Goal: Task Accomplishment & Management: Manage account settings

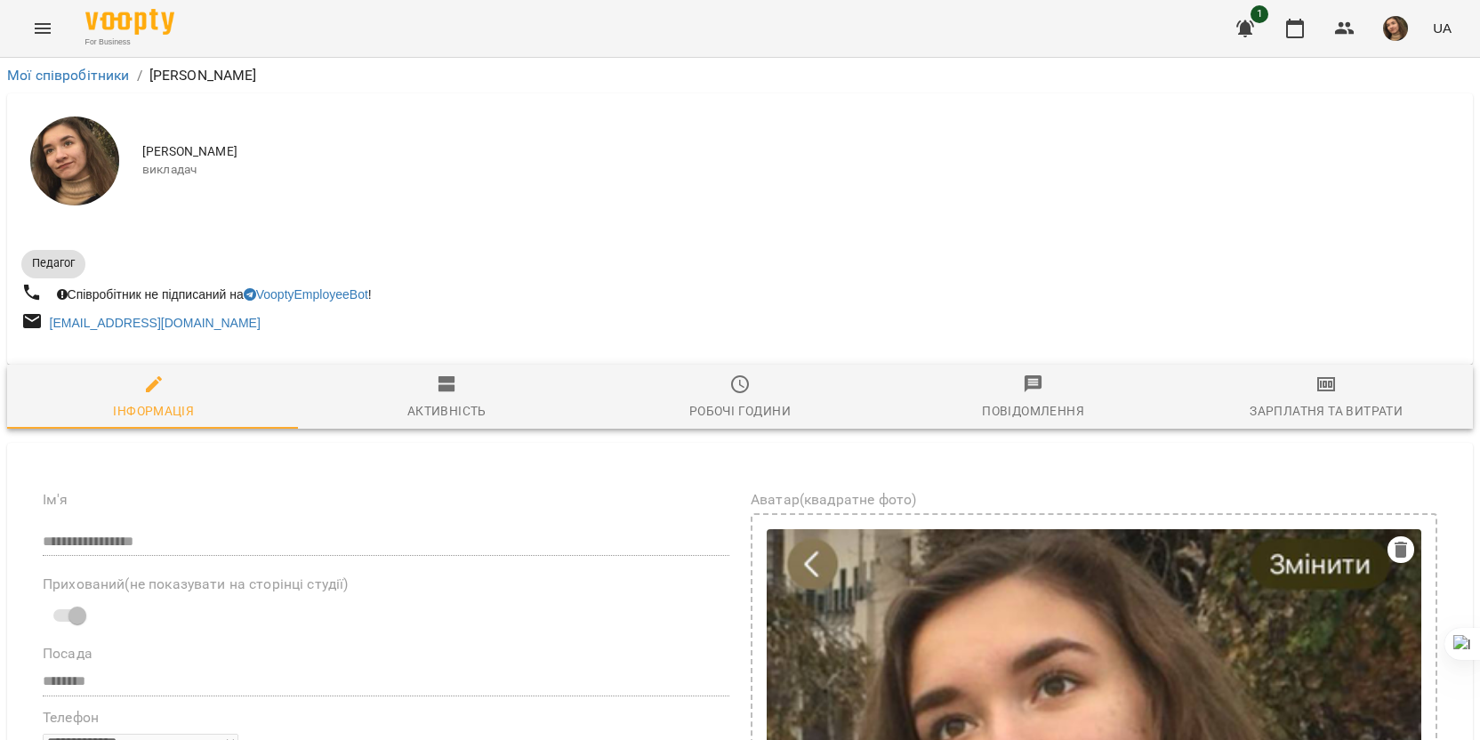
select select "**"
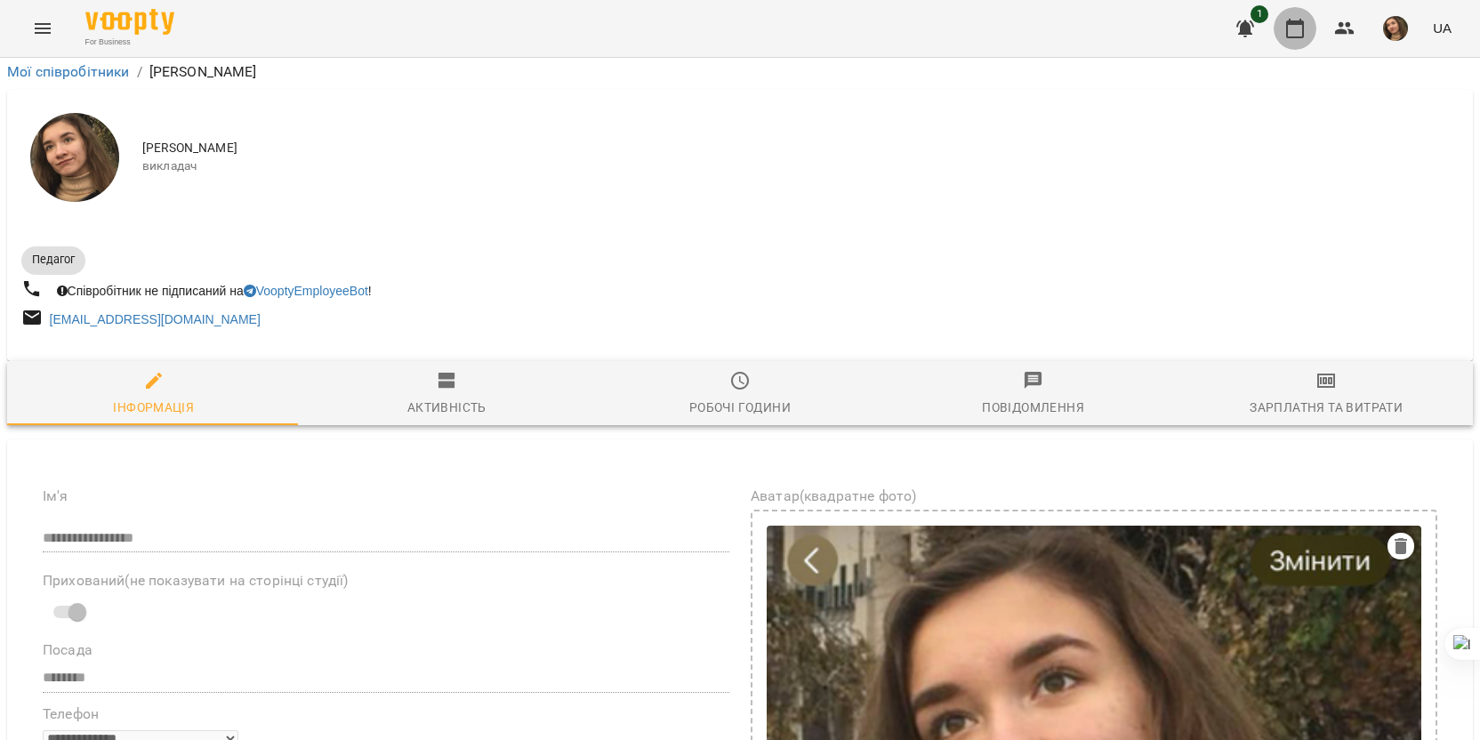
click at [1290, 20] on icon "button" at bounding box center [1295, 28] width 21 height 21
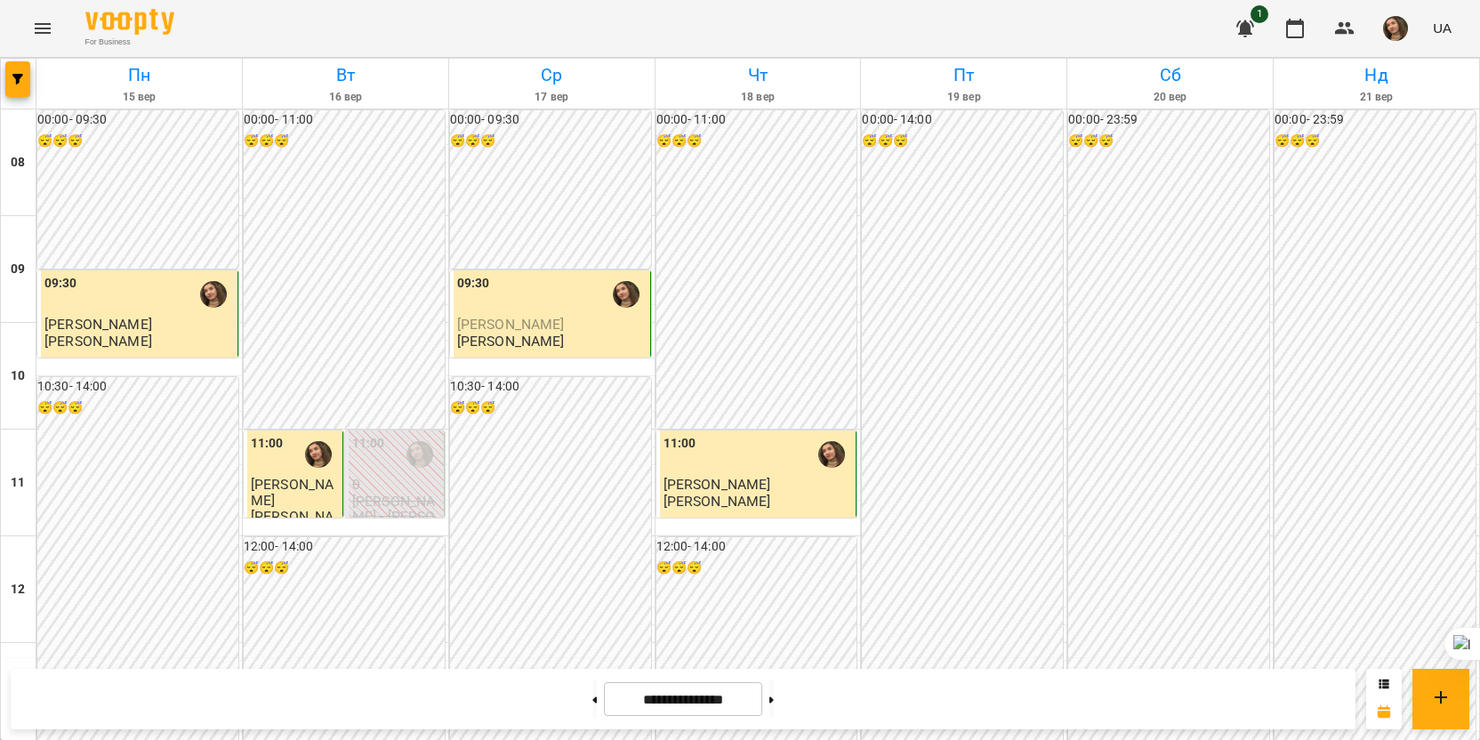
scroll to position [267, 0]
click at [304, 476] on span "[PERSON_NAME]" at bounding box center [292, 492] width 83 height 32
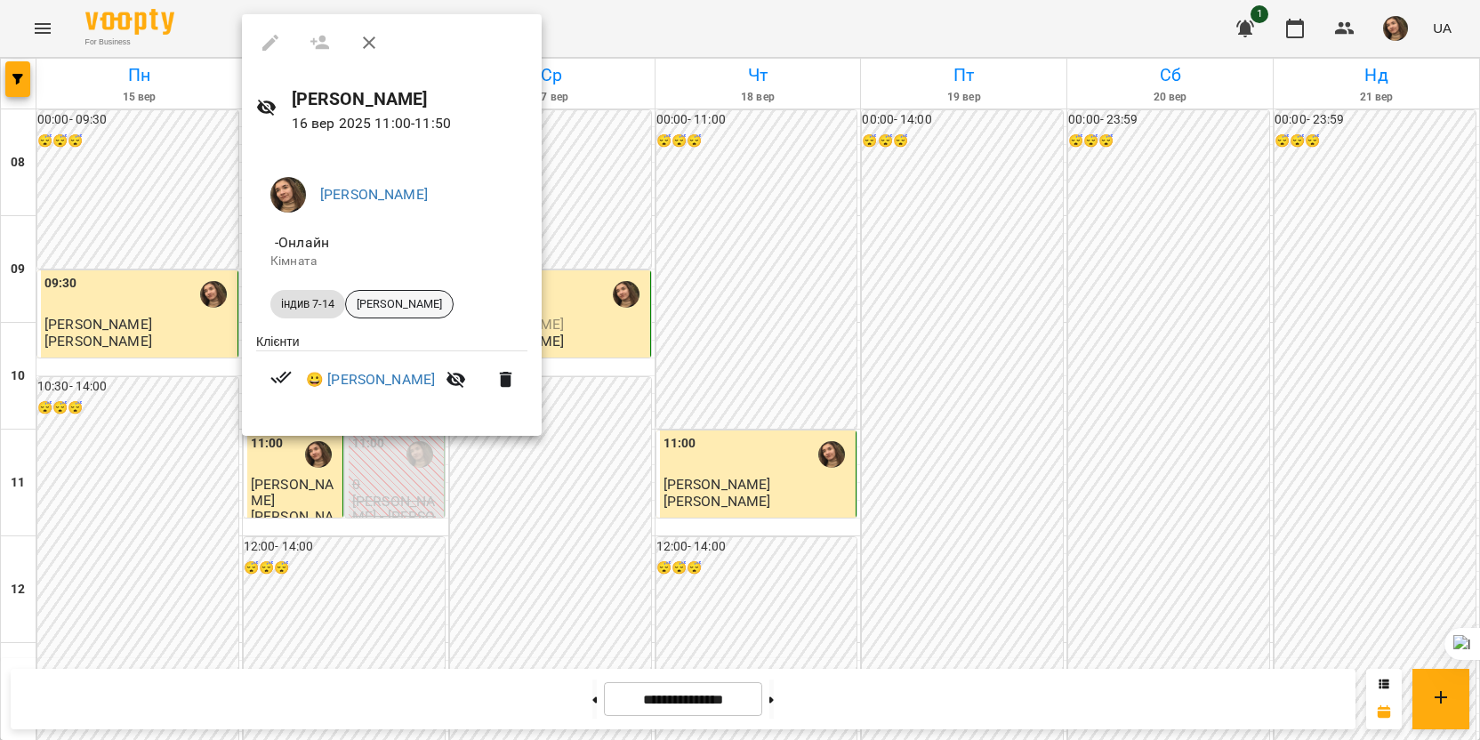
click at [399, 311] on span "[PERSON_NAME]" at bounding box center [399, 304] width 107 height 16
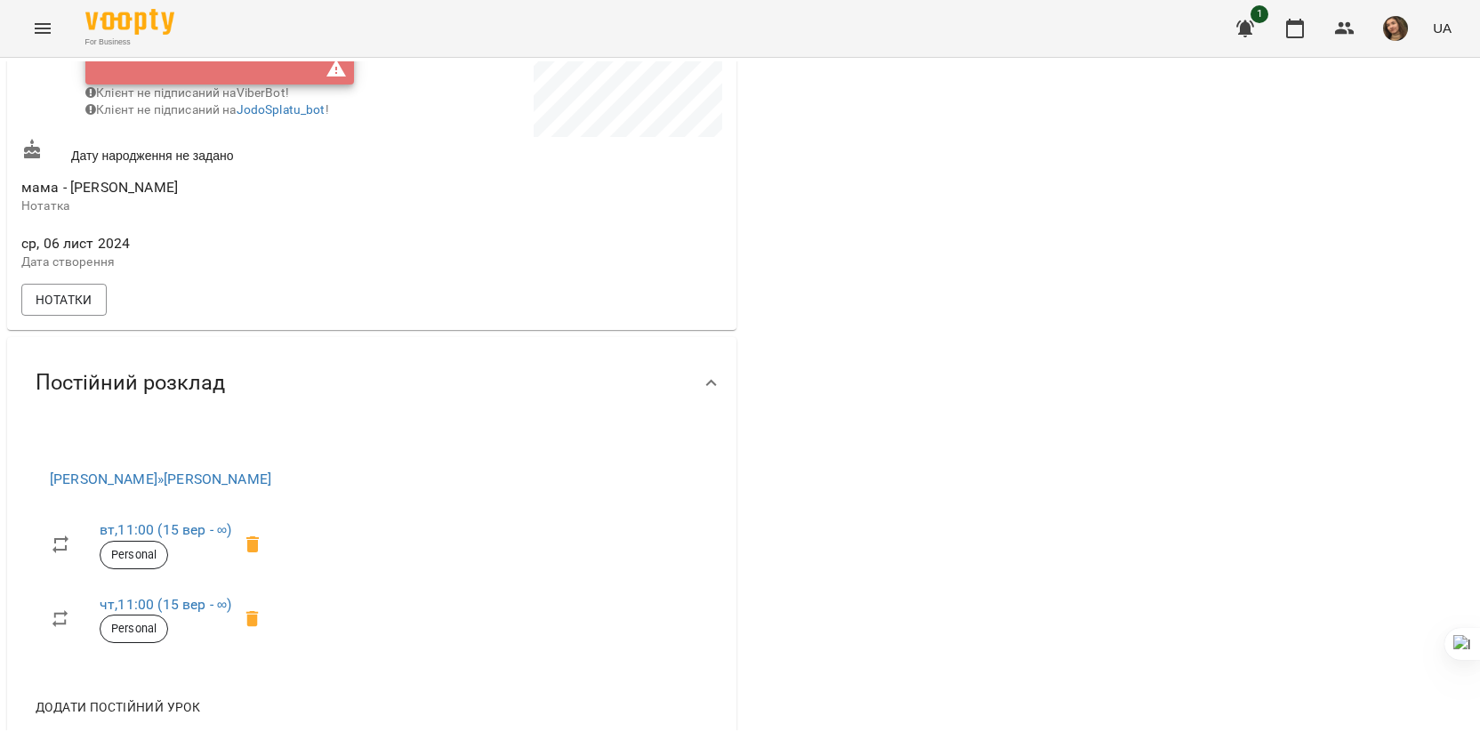
scroll to position [356, 0]
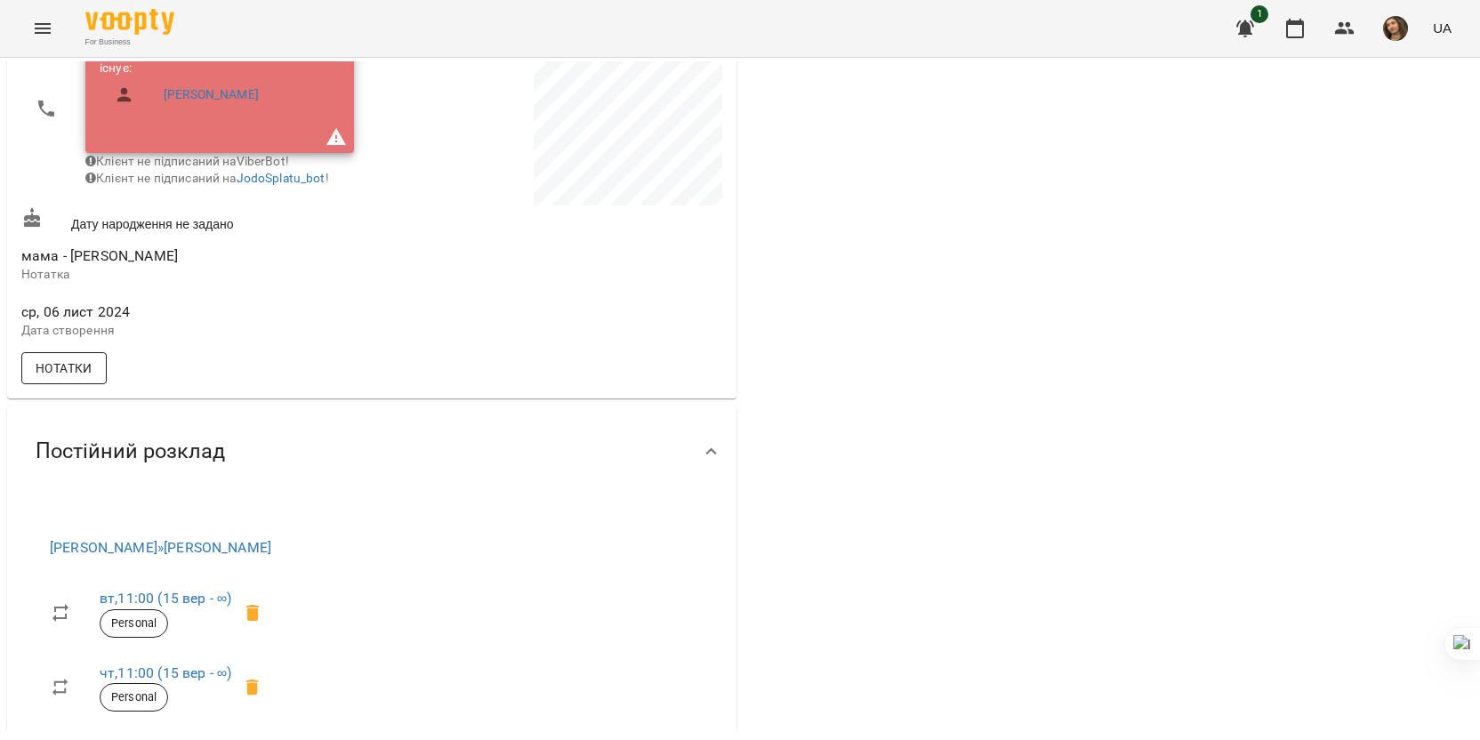
click at [64, 377] on span "Нотатки" at bounding box center [64, 368] width 57 height 21
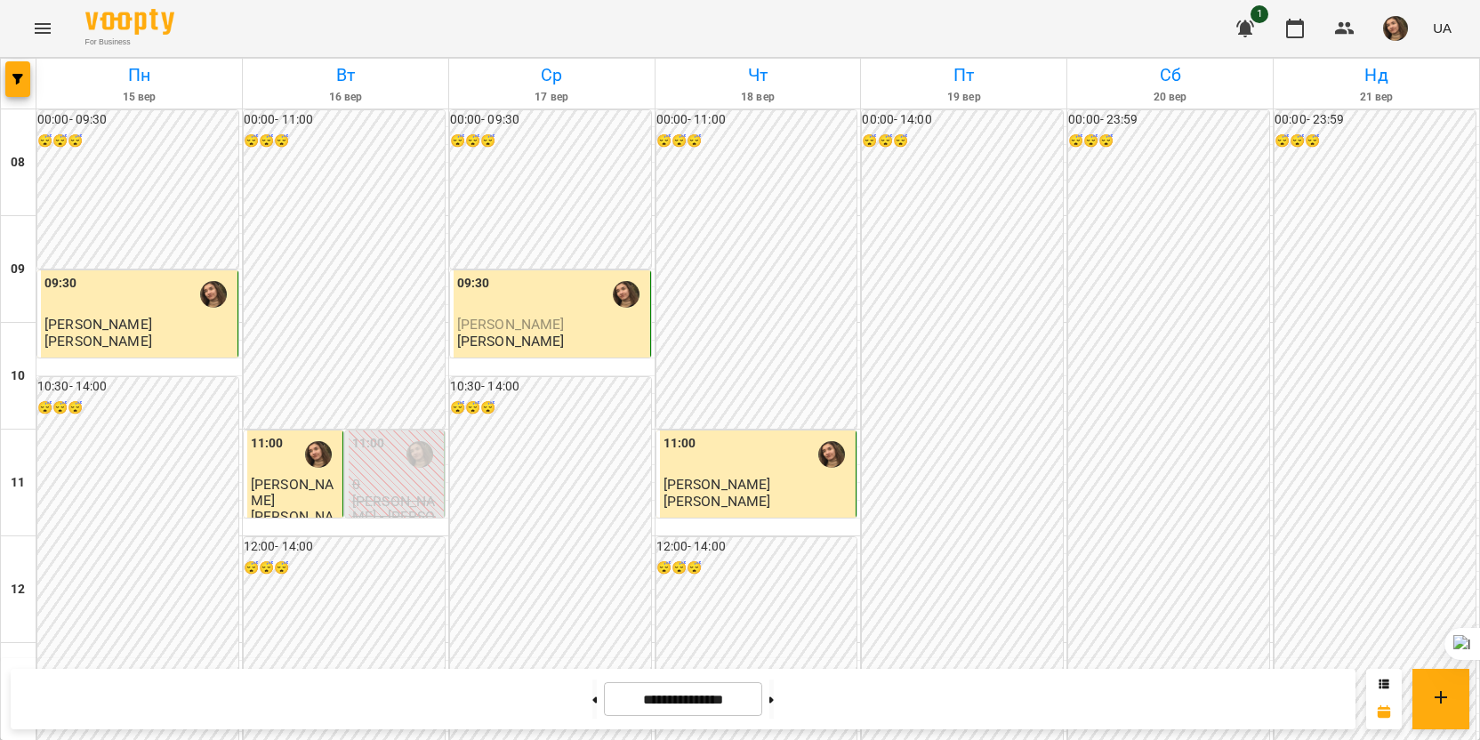
scroll to position [890, 0]
